Goal: Complete application form

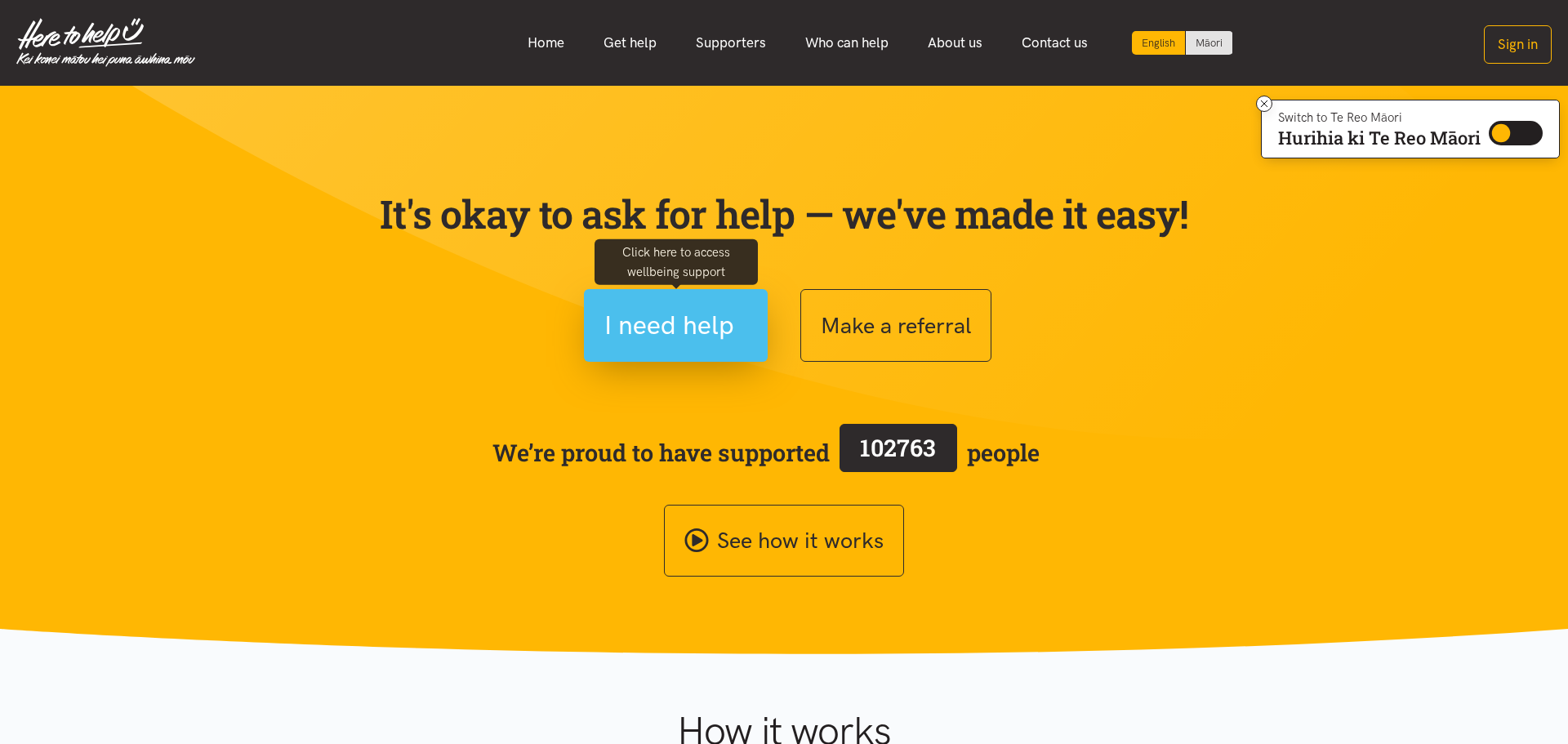
click at [690, 333] on span "I need help" at bounding box center [669, 326] width 130 height 42
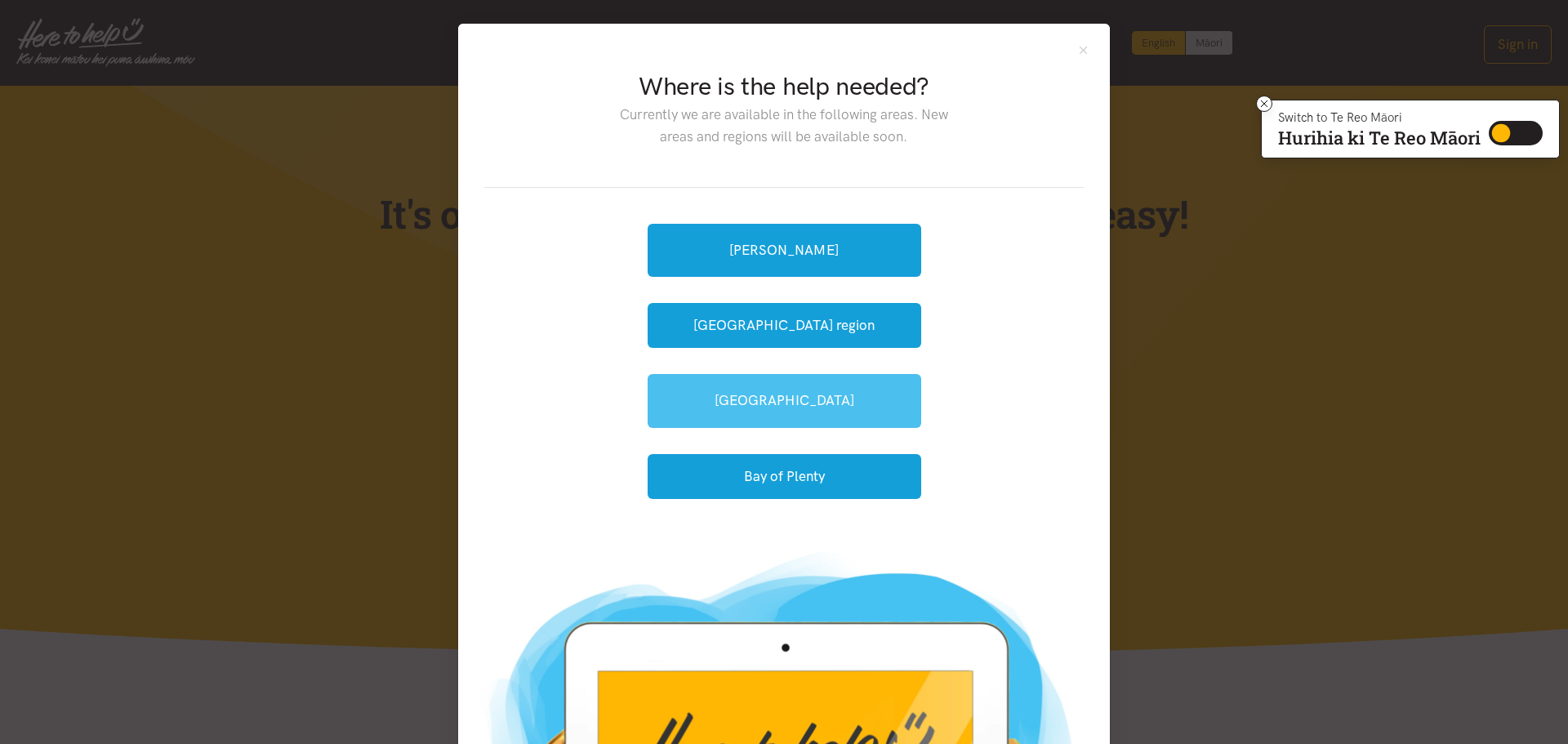
click at [830, 420] on link "[GEOGRAPHIC_DATA]" at bounding box center [784, 400] width 274 height 53
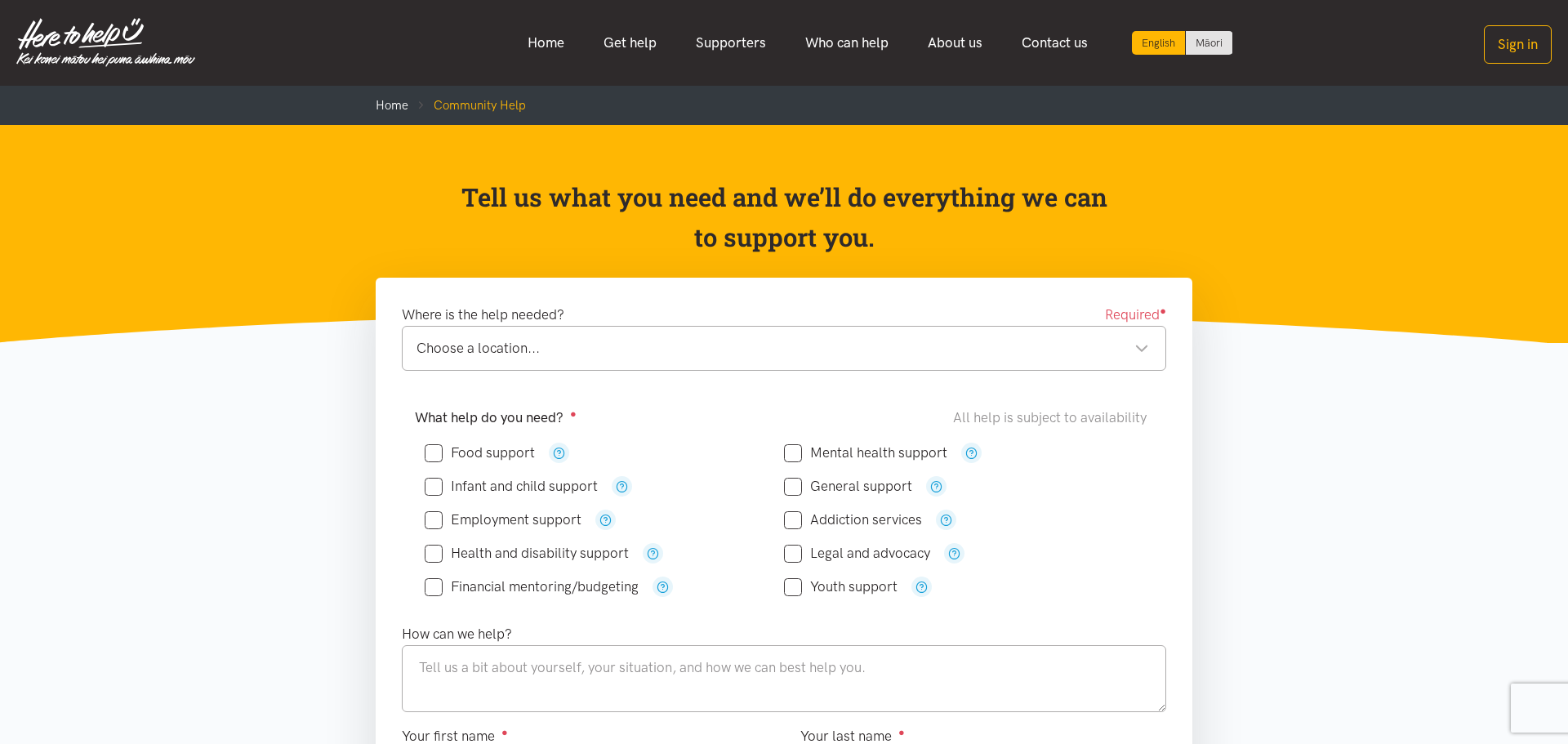
click at [477, 446] on label "Food support" at bounding box center [480, 452] width 110 height 14
click at [477, 446] on input "Food support" at bounding box center [480, 452] width 110 height 14
click at [475, 454] on input "Food support" at bounding box center [480, 452] width 110 height 14
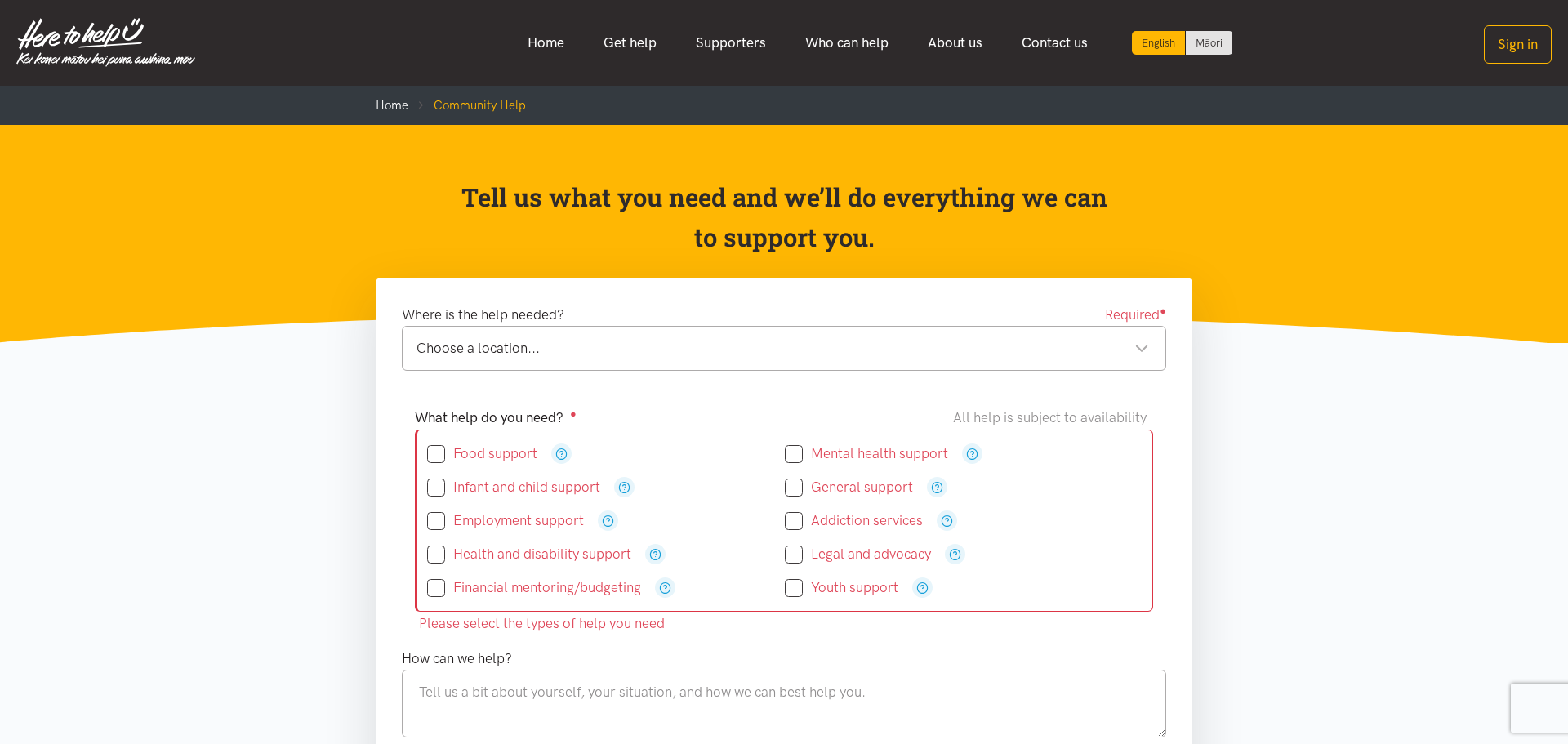
click at [474, 455] on input "Food support" at bounding box center [482, 453] width 110 height 14
checkbox input "true"
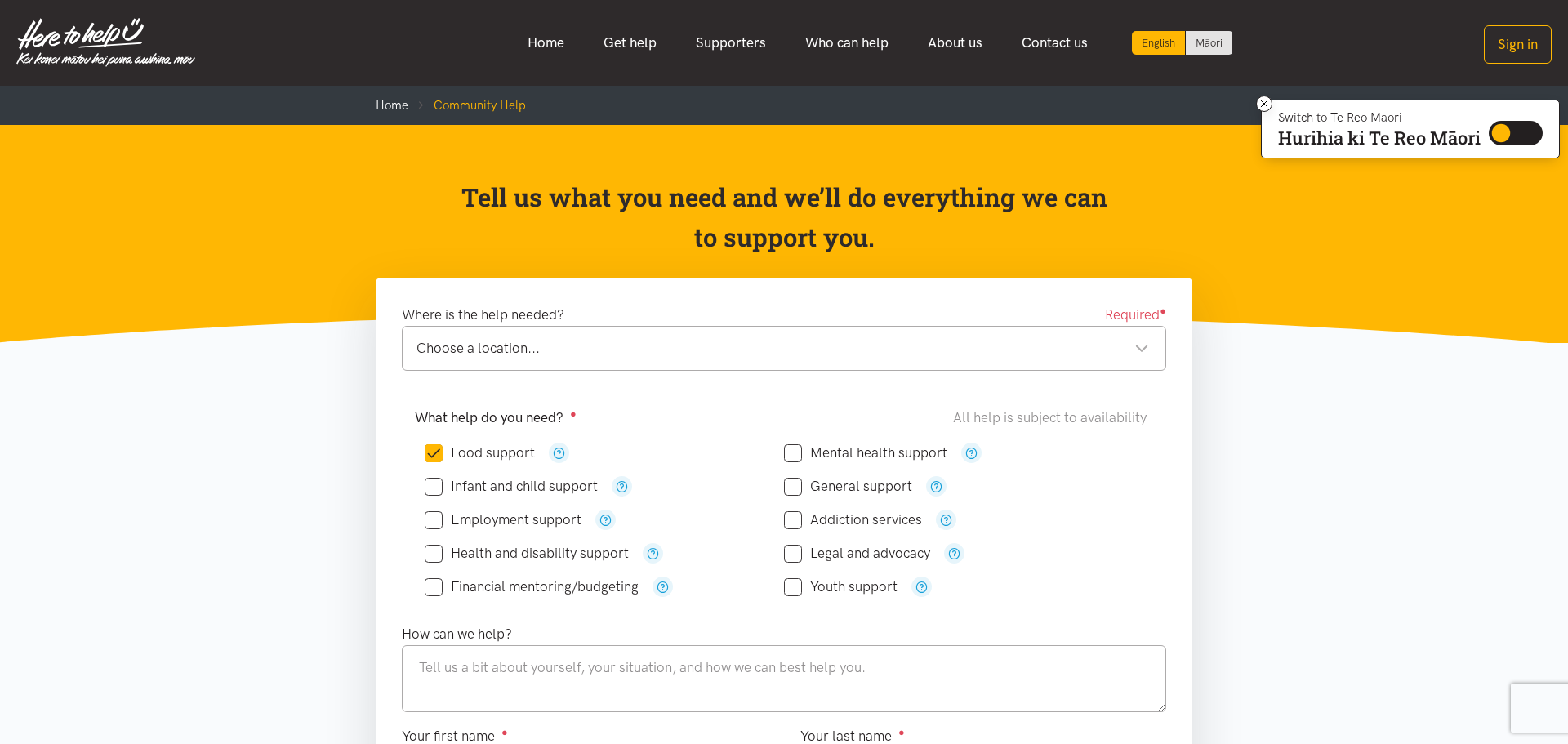
click at [574, 343] on div "Choose a location..." at bounding box center [783, 348] width 733 height 22
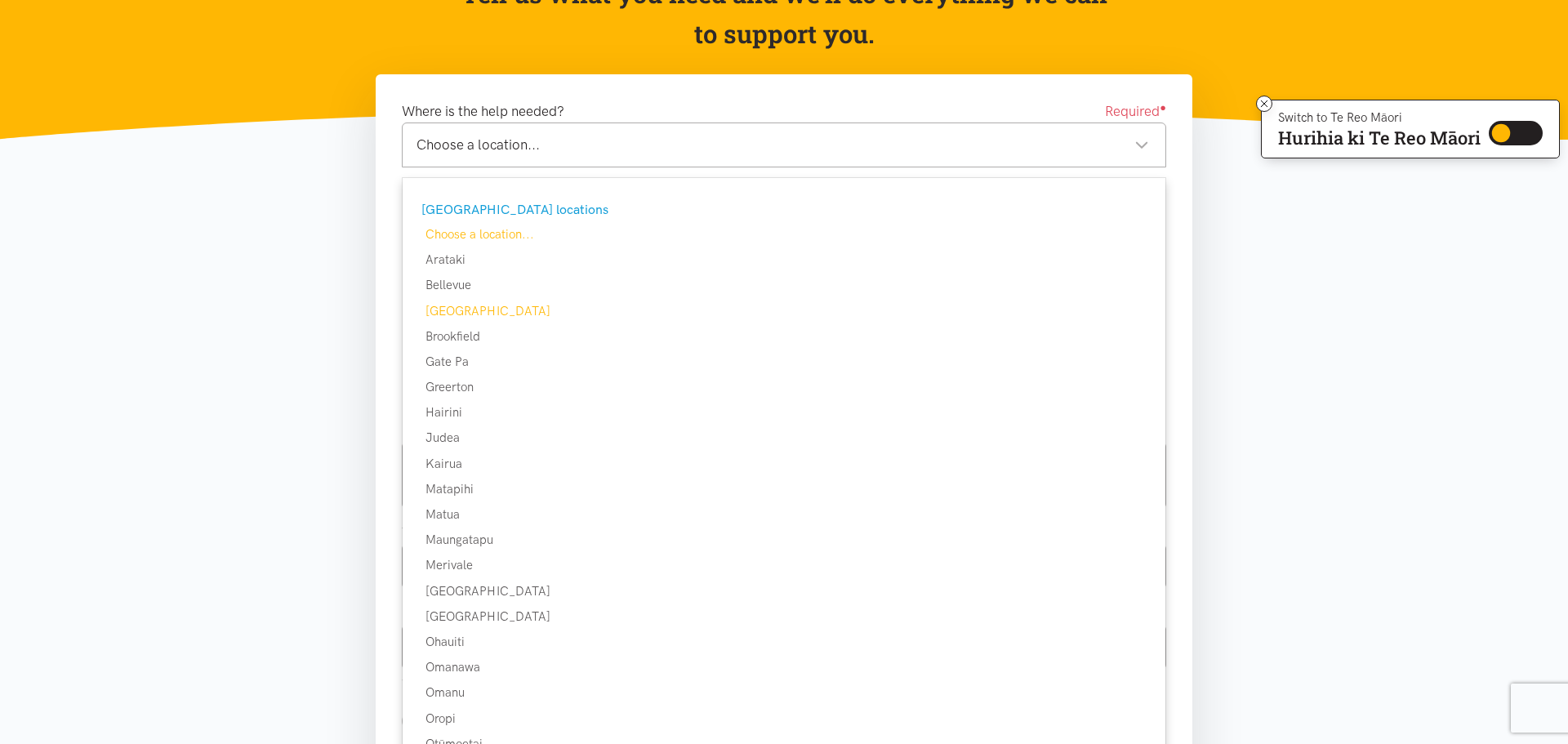
scroll to position [294, 0]
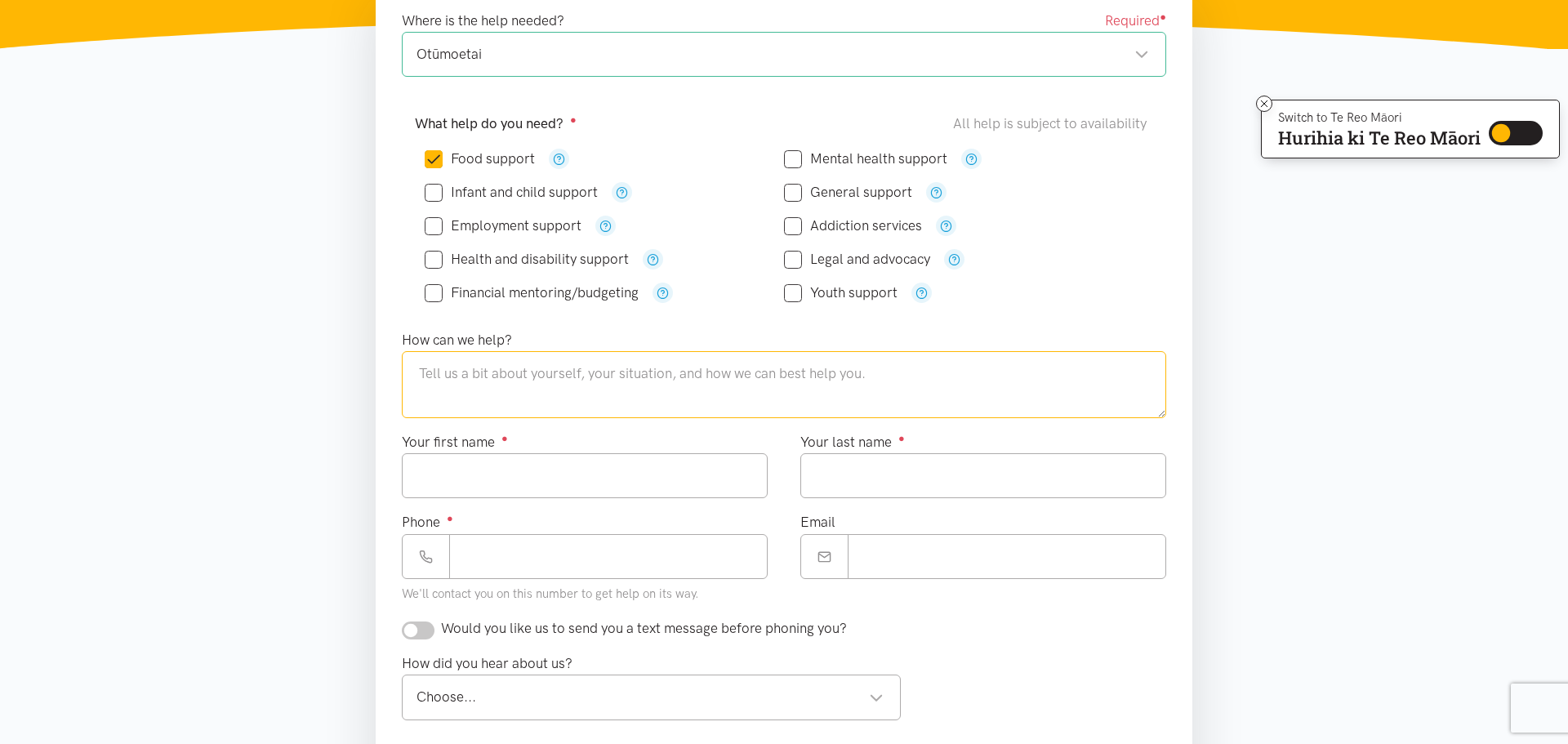
click at [538, 382] on textarea at bounding box center [784, 385] width 764 height 67
type textarea "food parcel please"
click at [553, 493] on input "Your first name ●" at bounding box center [585, 476] width 366 height 45
type input "*****"
click at [910, 461] on input "Your last name ●" at bounding box center [984, 476] width 366 height 45
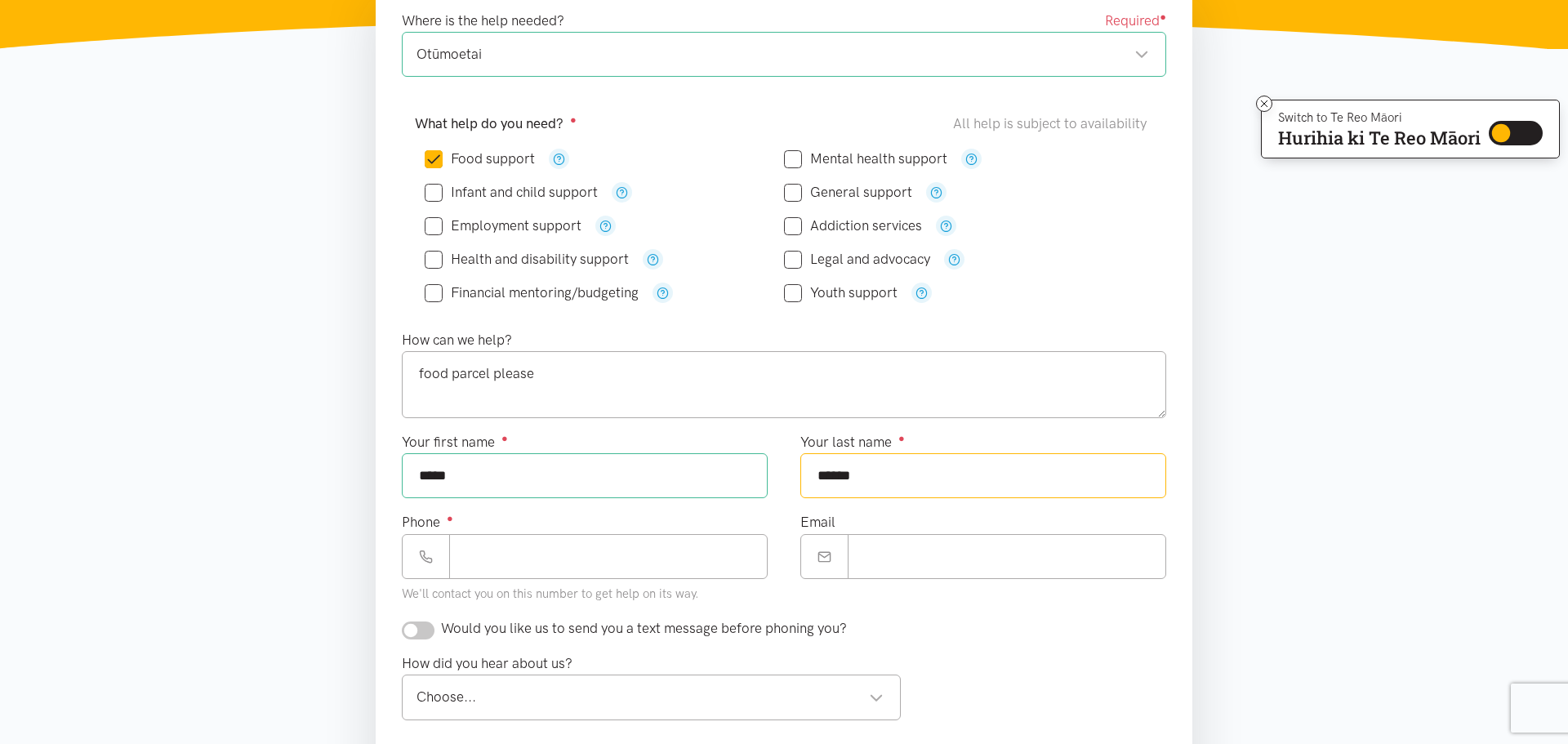
type input "******"
click at [935, 567] on input "Email" at bounding box center [1006, 557] width 319 height 45
type input "**********"
click at [667, 566] on input "Phone ●" at bounding box center [608, 557] width 319 height 45
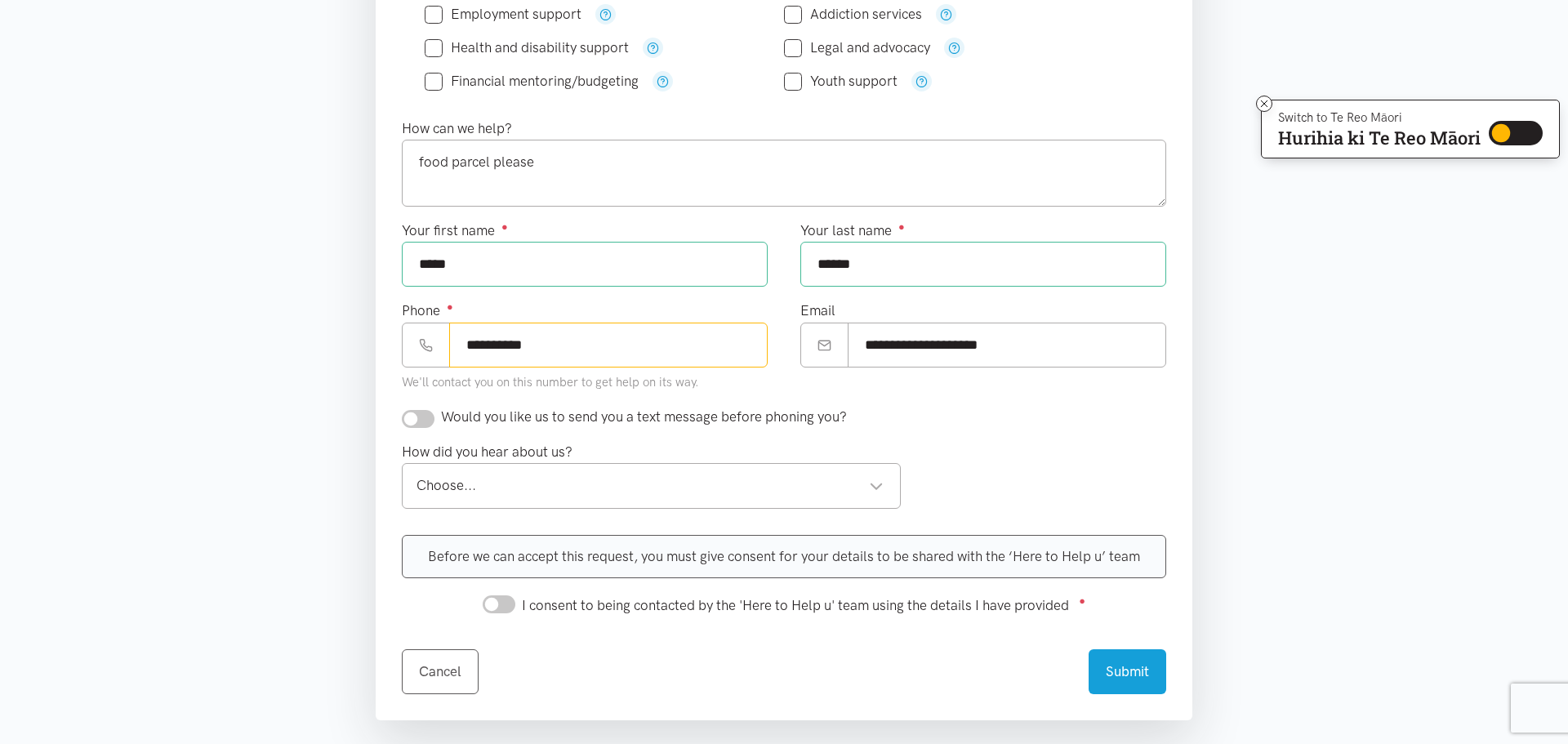
scroll to position [508, 0]
click at [529, 488] on div "Choose..." at bounding box center [650, 483] width 467 height 22
type input "**********"
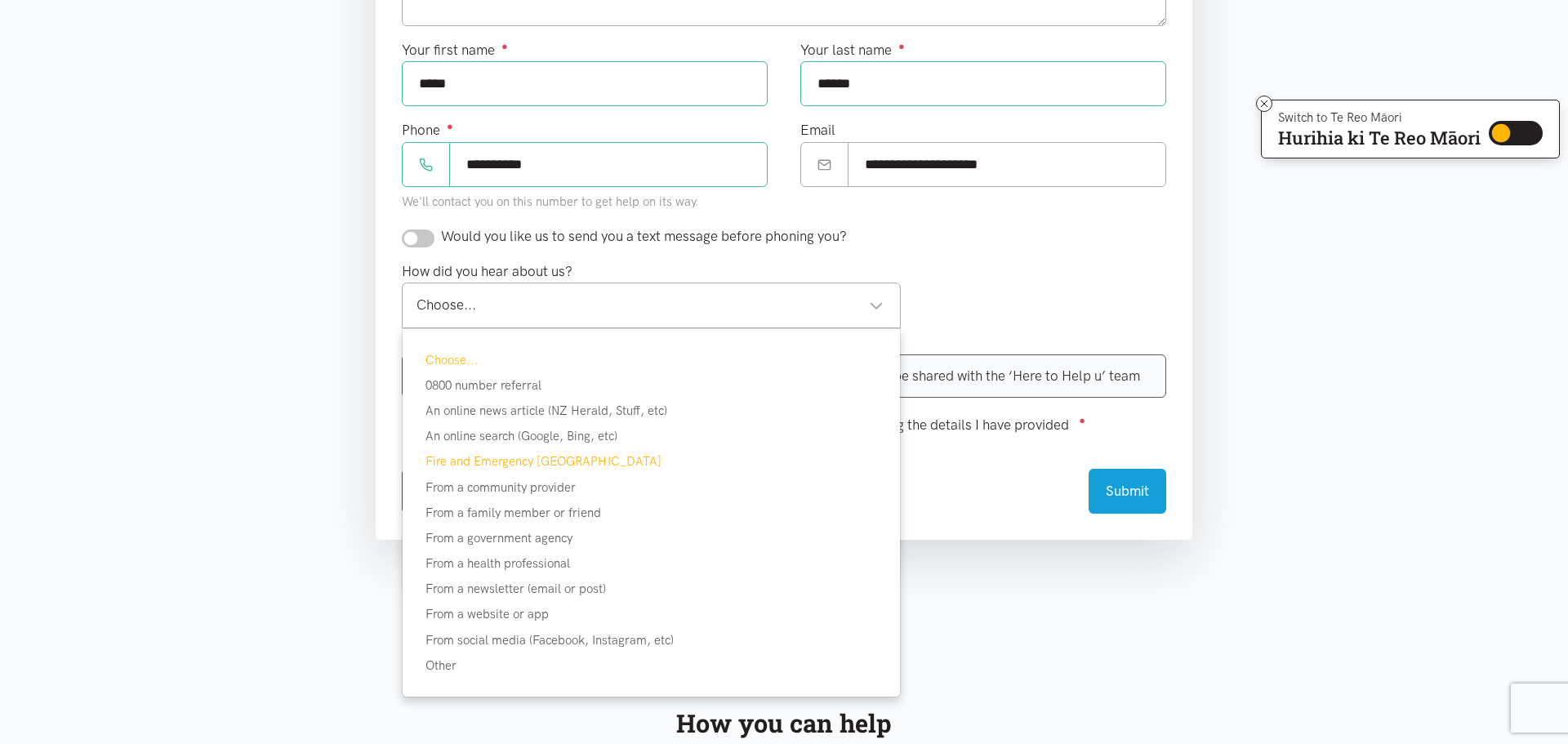
scroll to position [694, 0]
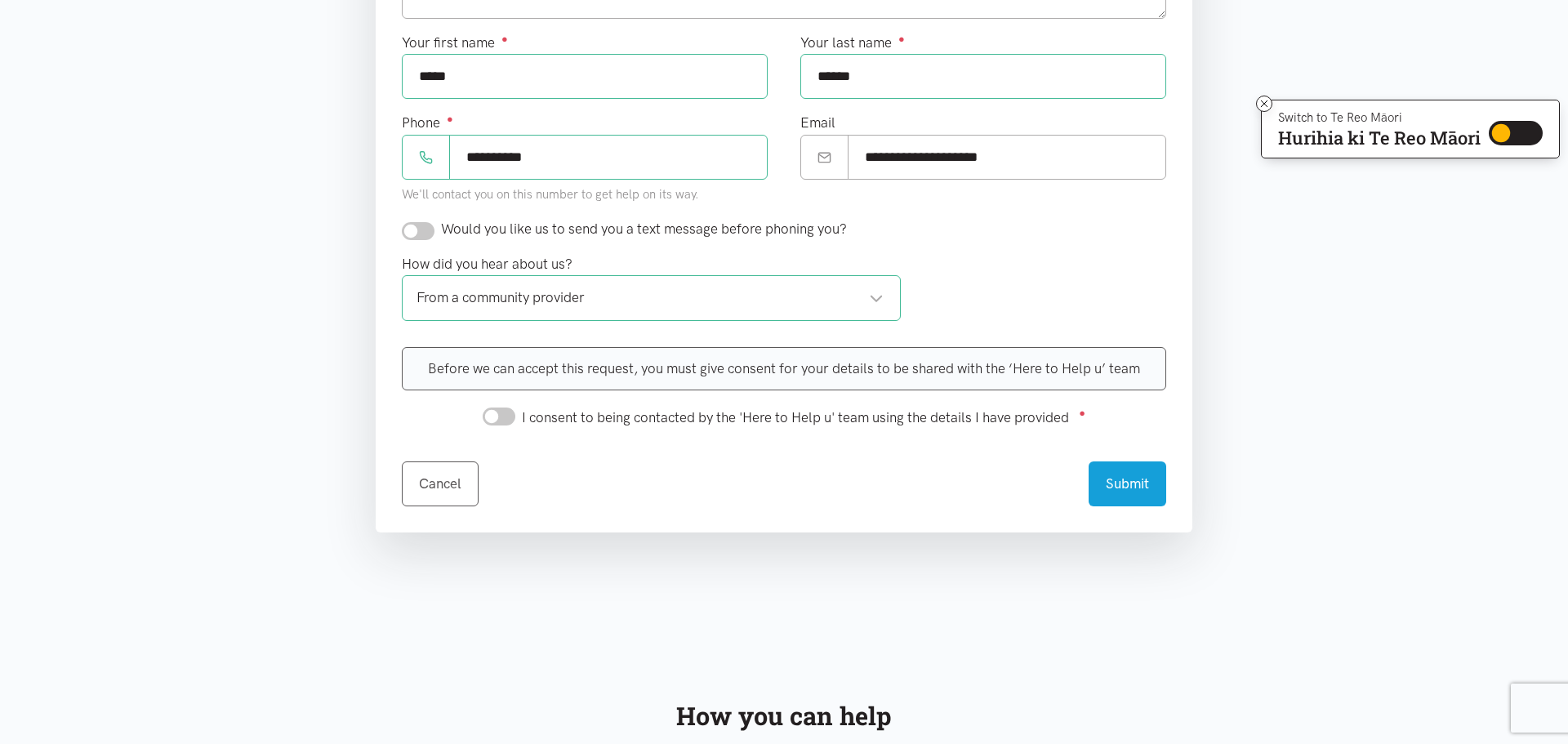
click at [503, 424] on input "I consent to being contacted by the 'Here to Help u' team using the details I h…" at bounding box center [499, 417] width 33 height 18
checkbox input "true"
click at [1128, 487] on button "Submit" at bounding box center [1127, 481] width 77 height 45
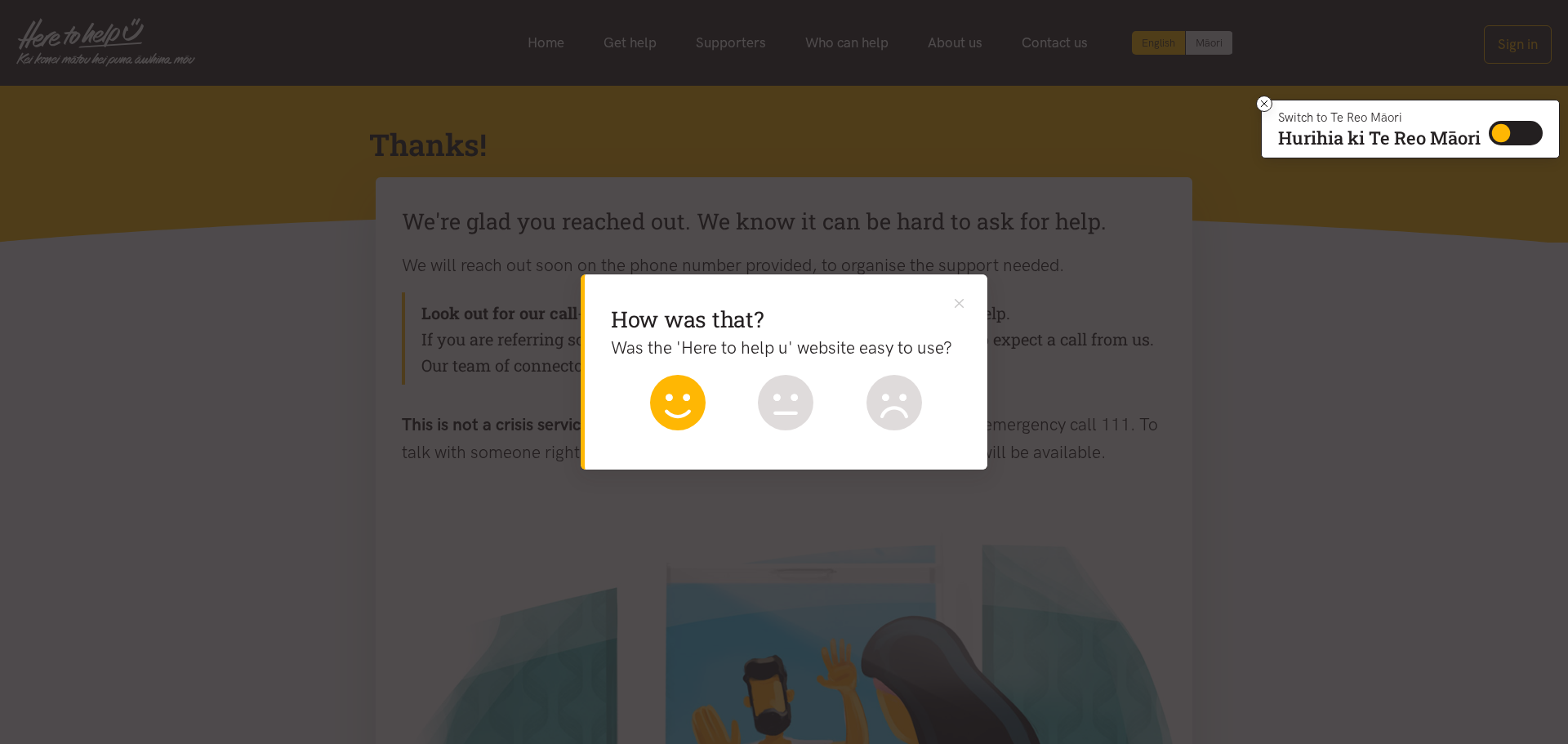
click at [670, 418] on icon at bounding box center [677, 402] width 55 height 55
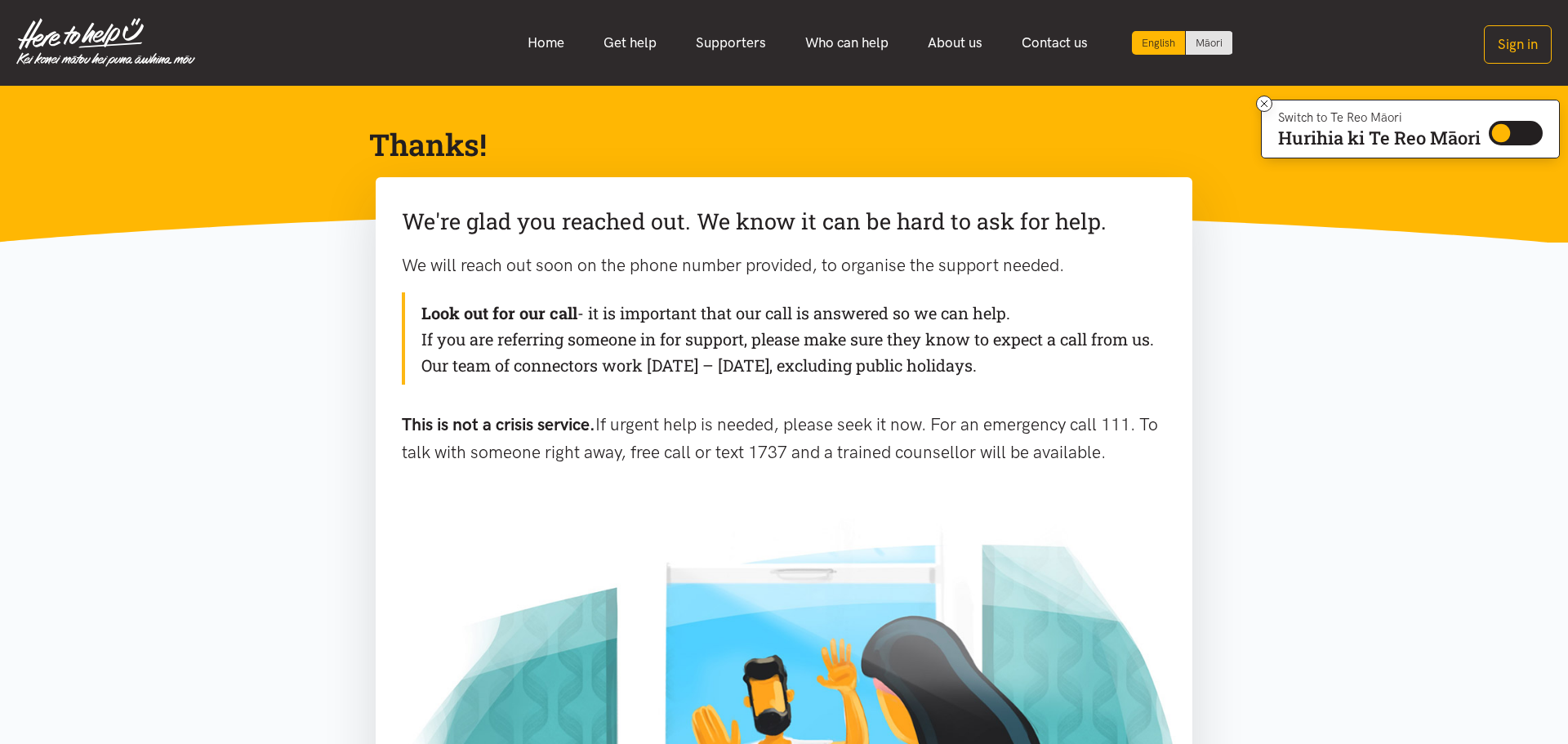
click at [736, 399] on div "We're glad you reached out. We know it can be hard to ask for help. We will rea…" at bounding box center [784, 348] width 816 height 341
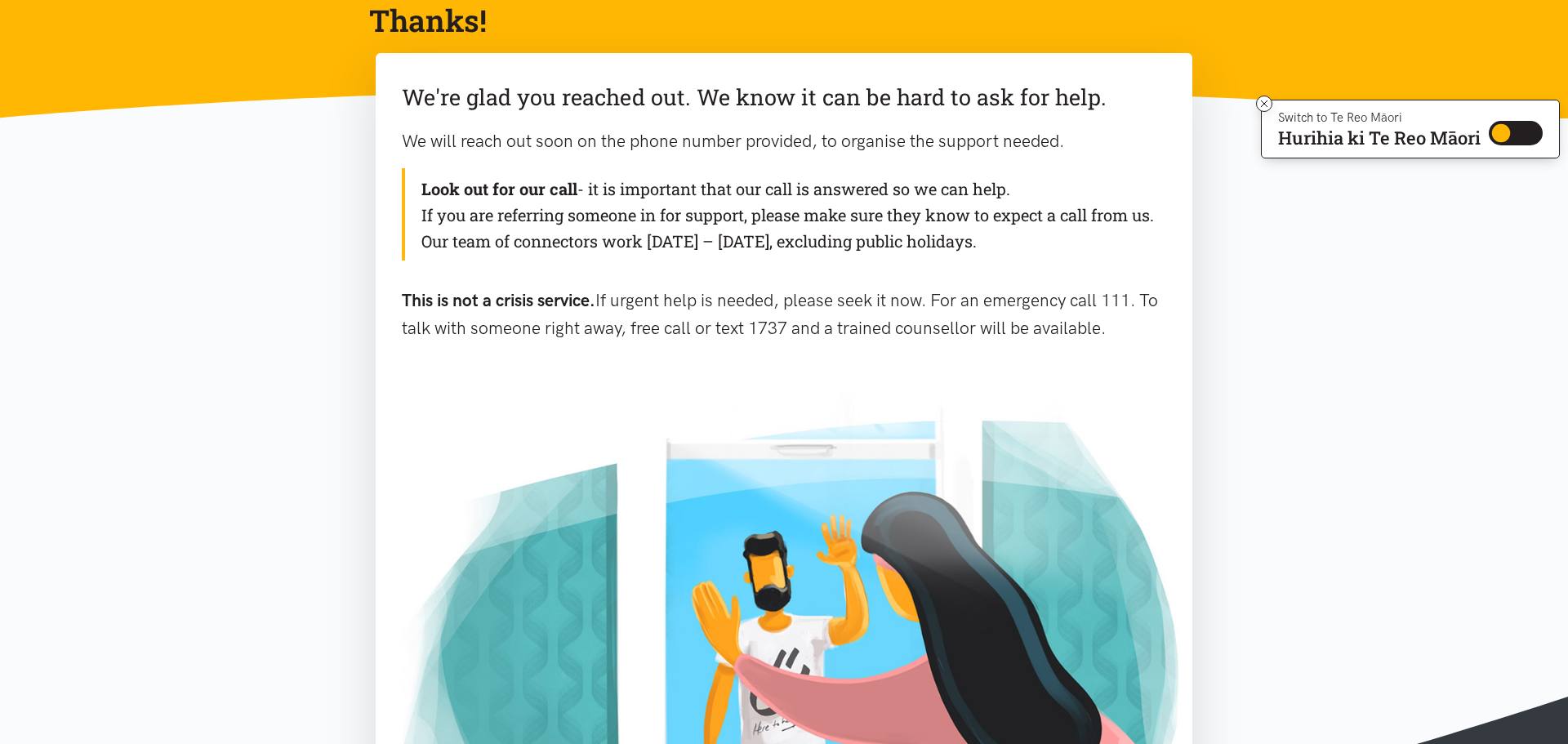
scroll to position [126, 0]
